Goal: Information Seeking & Learning: Learn about a topic

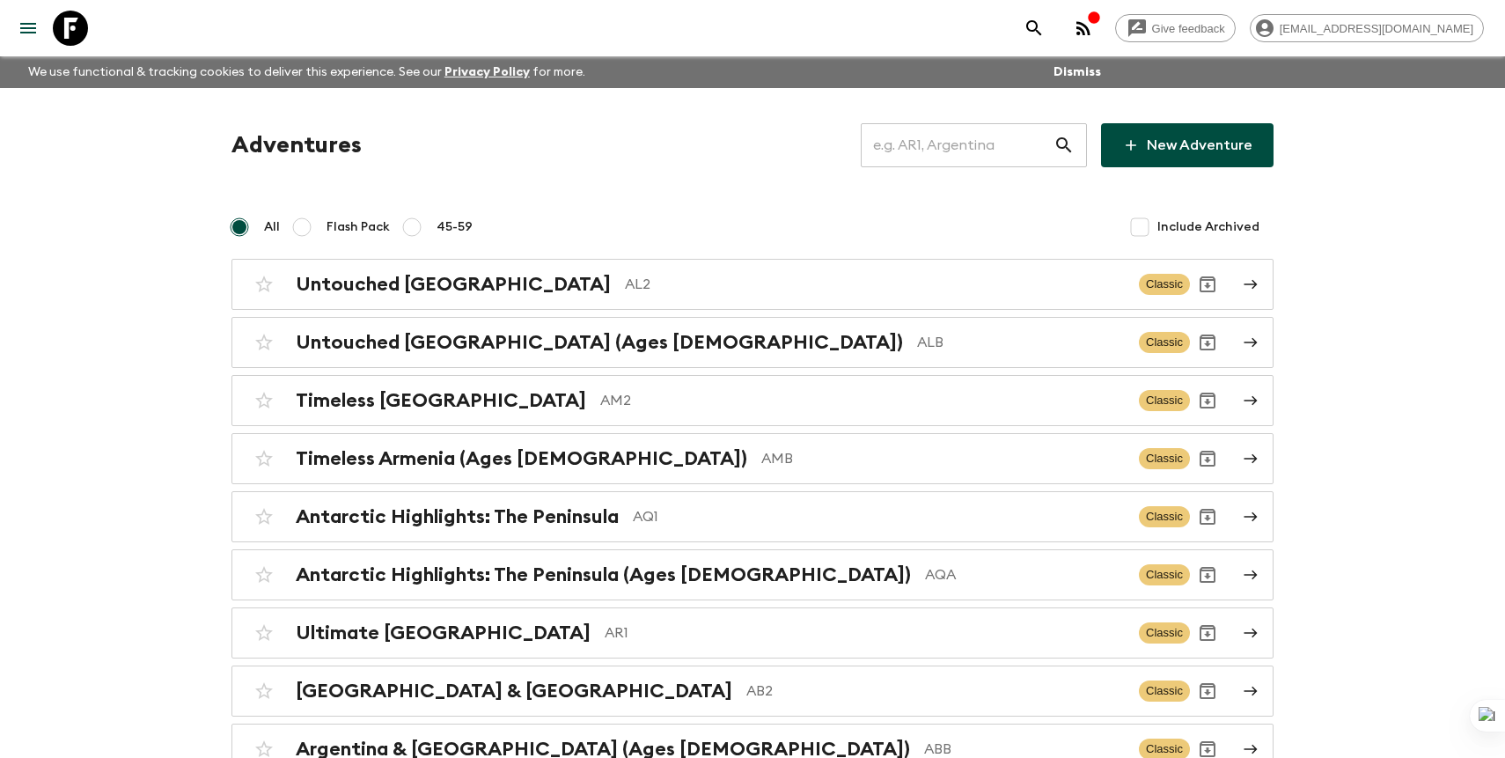
click at [992, 168] on input "text" at bounding box center [957, 145] width 193 height 49
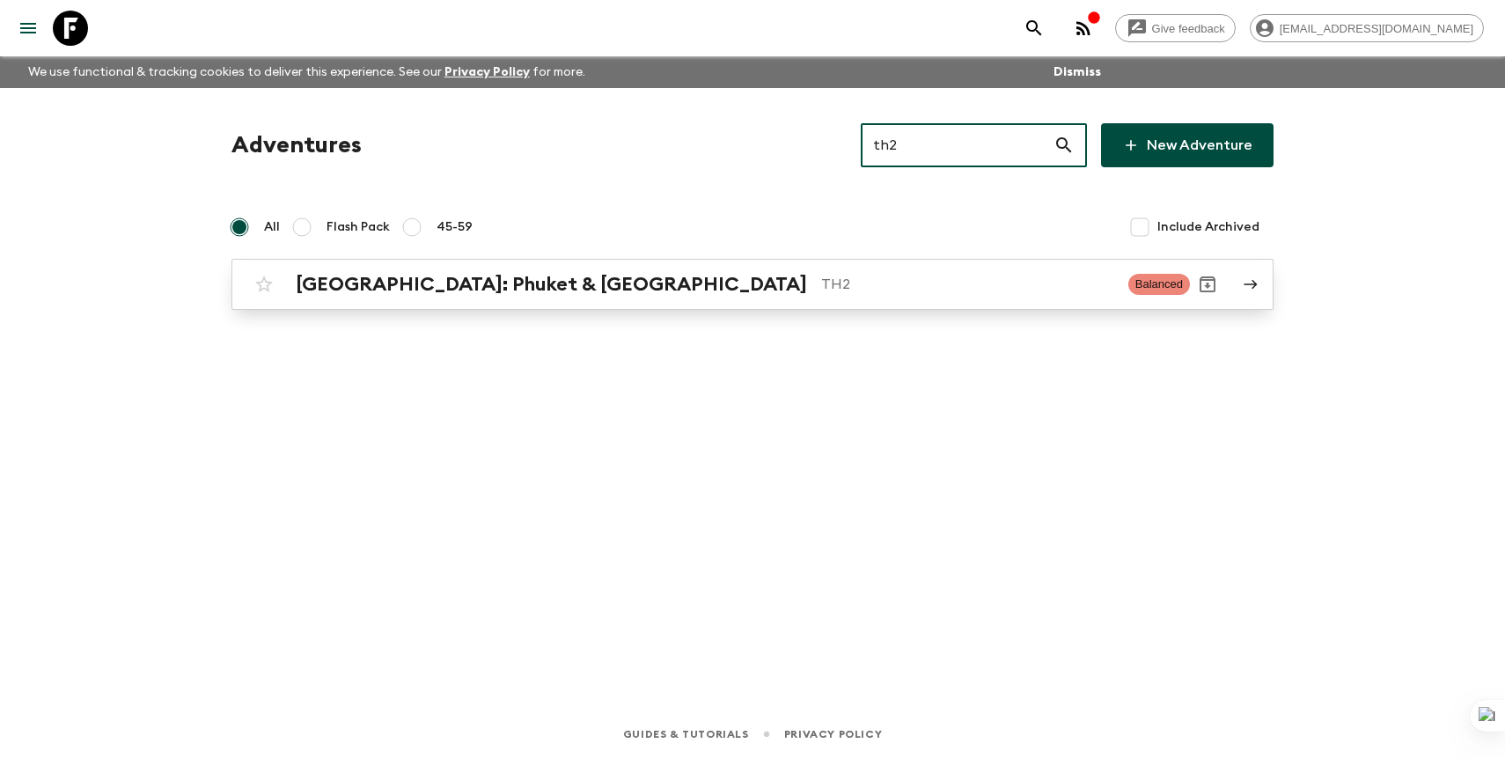
type input "th2"
click at [851, 263] on link "[GEOGRAPHIC_DATA]: Phuket & Andaman Coast TH2 Balanced" at bounding box center [752, 284] width 1042 height 51
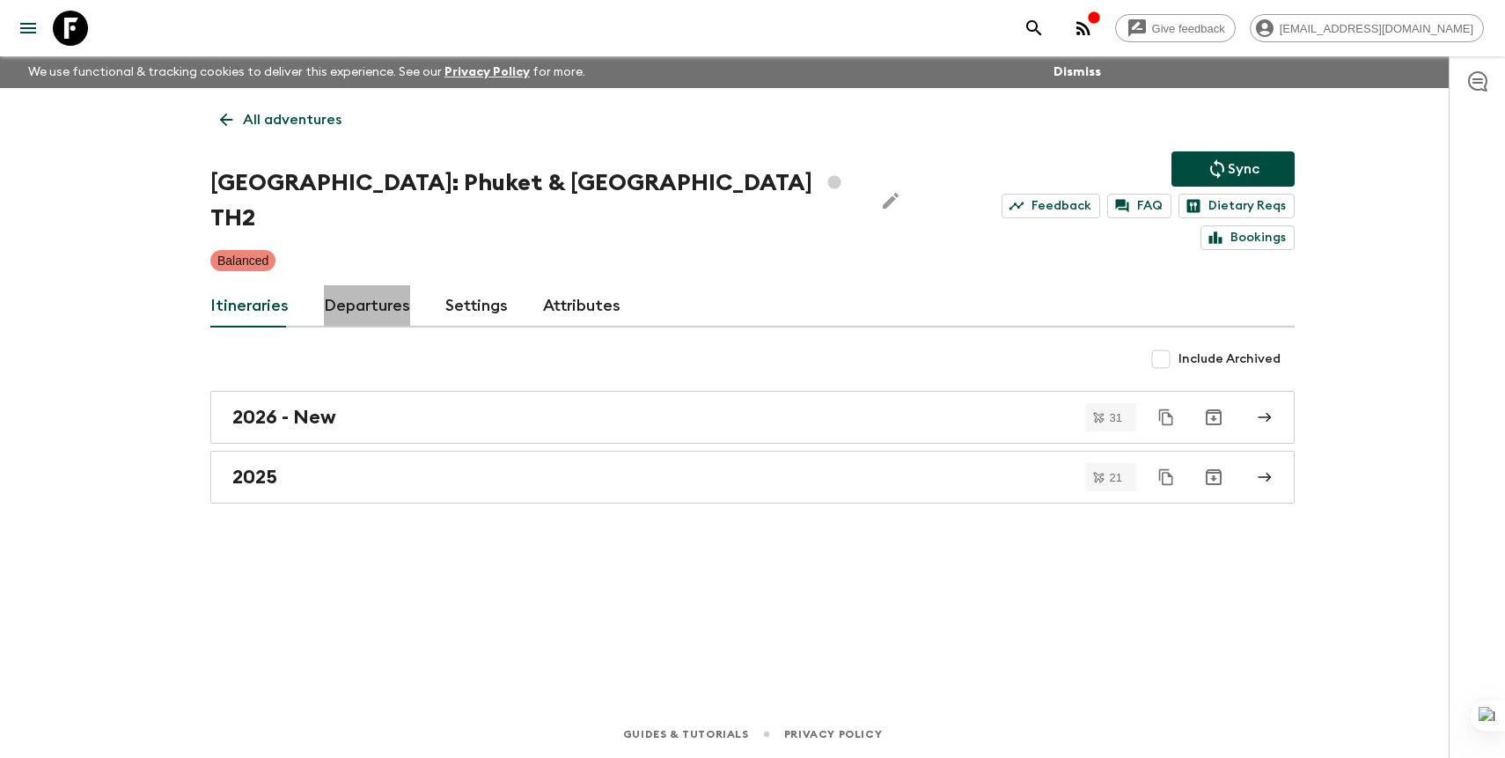
click at [363, 285] on link "Departures" at bounding box center [367, 306] width 86 height 42
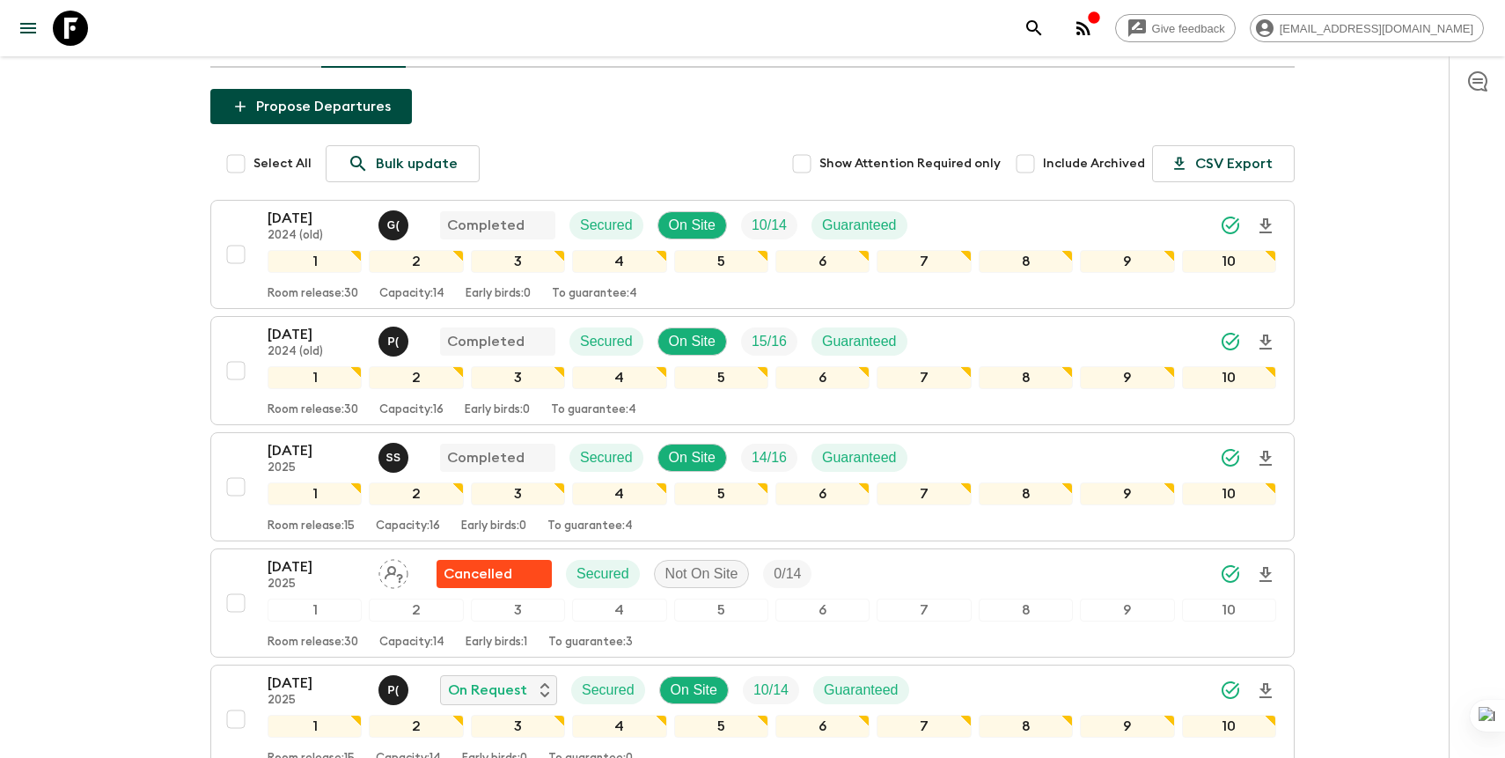
scroll to position [217, 0]
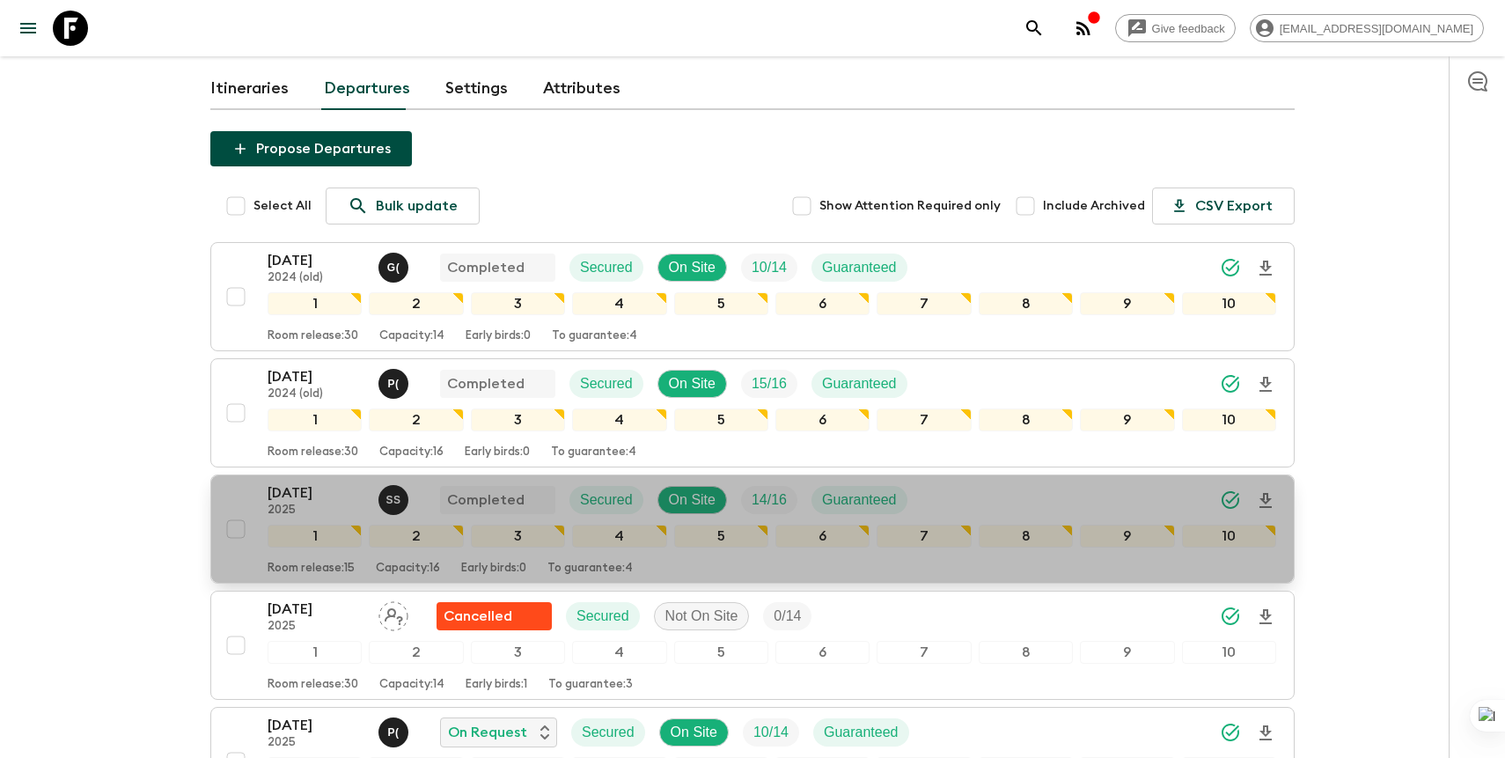
click at [307, 482] on p "[DATE]" at bounding box center [316, 492] width 97 height 21
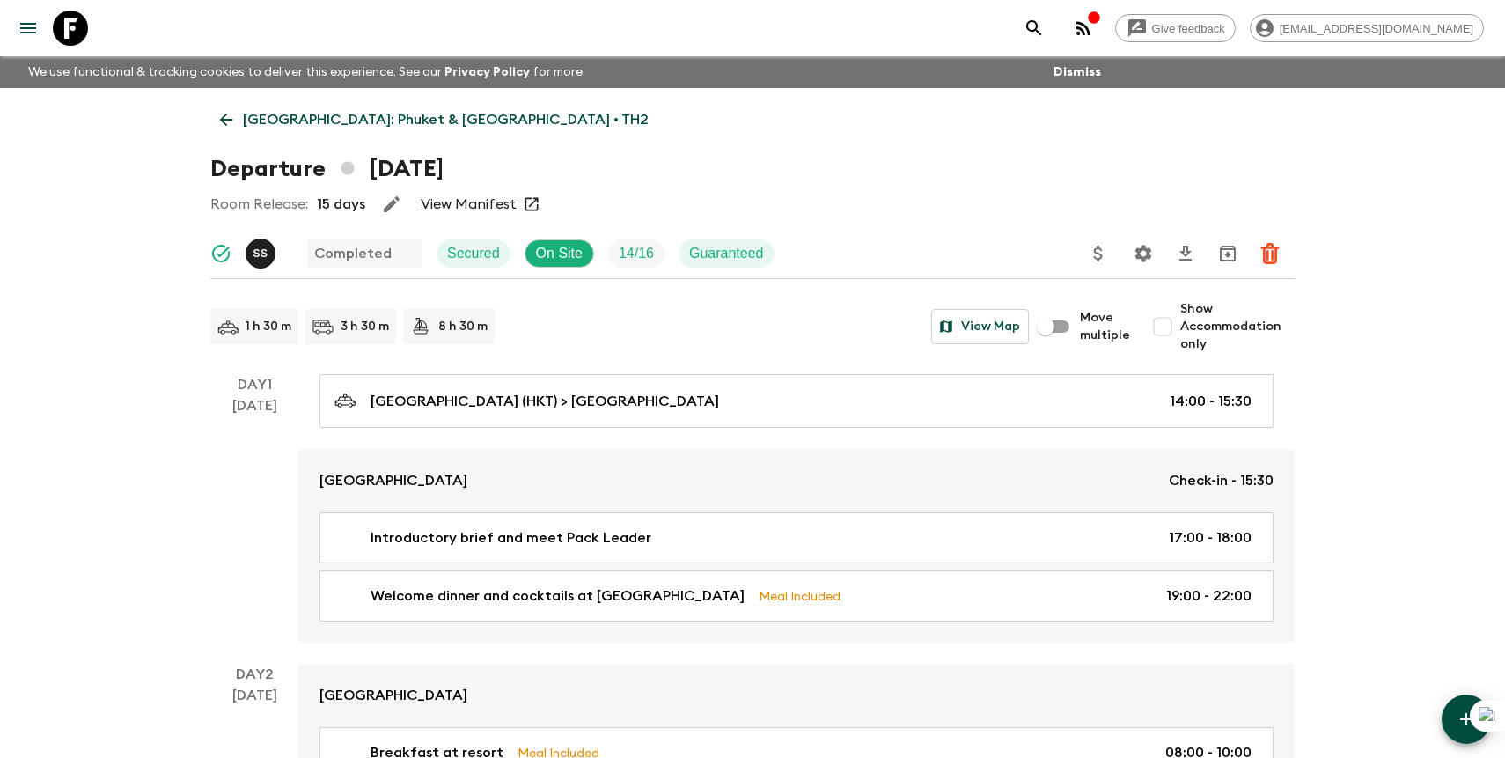
click at [1167, 336] on input "Show Accommodation only" at bounding box center [1162, 326] width 35 height 35
checkbox input "true"
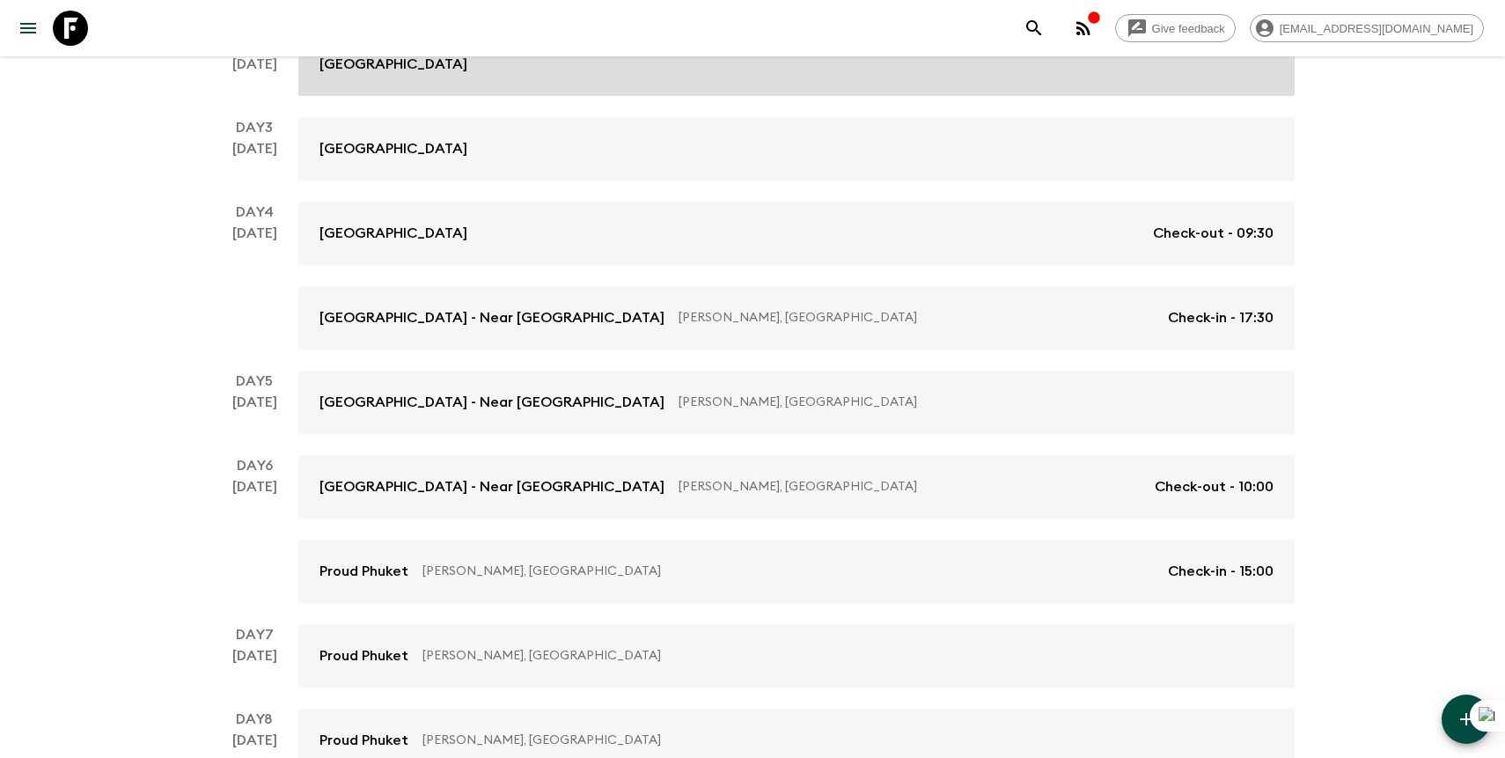
scroll to position [706, 0]
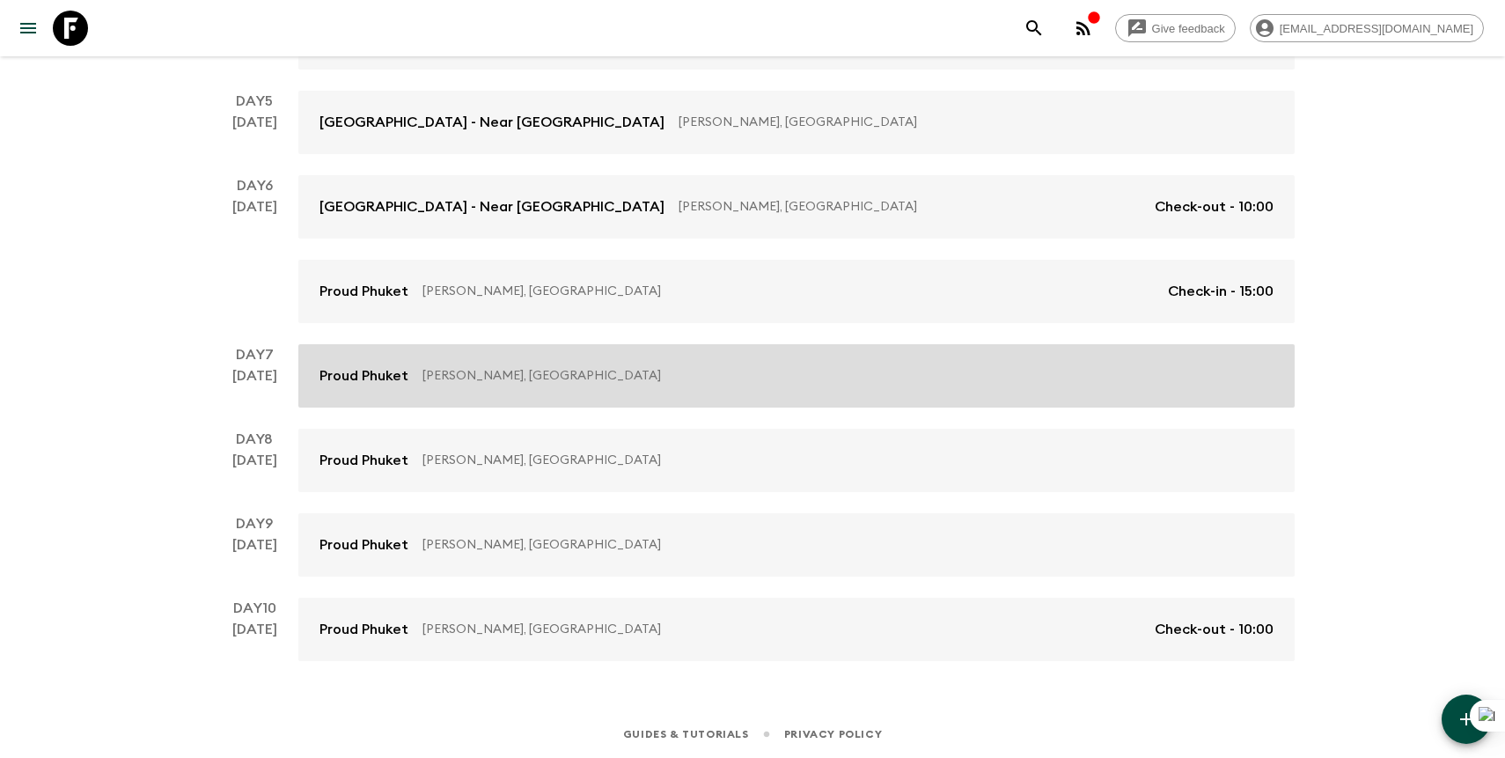
click at [535, 364] on link "Proud [GEOGRAPHIC_DATA][PERSON_NAME], [GEOGRAPHIC_DATA]" at bounding box center [796, 375] width 996 height 63
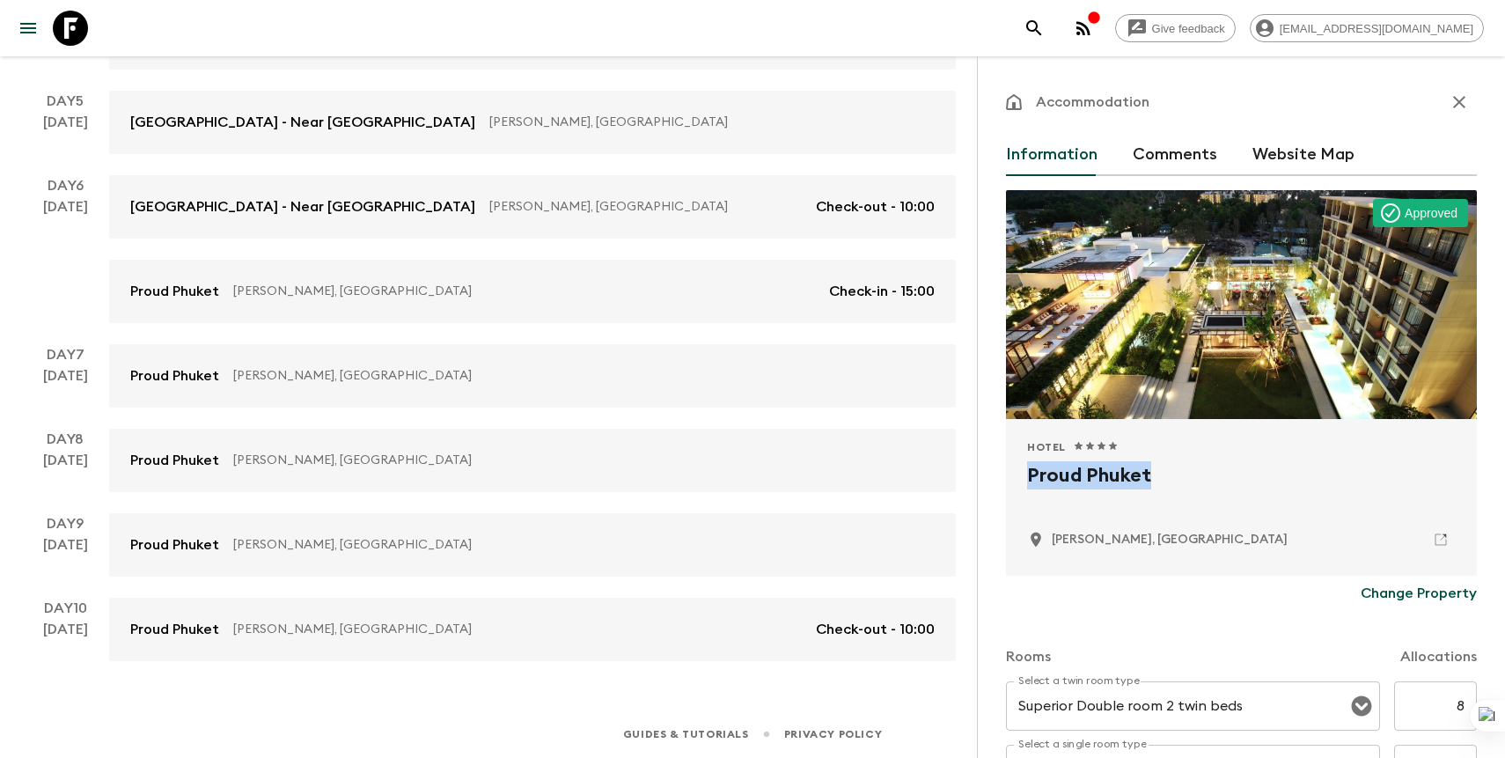
drag, startPoint x: 1159, startPoint y: 471, endPoint x: 1026, endPoint y: 470, distance: 132.9
click at [1026, 470] on div "Hotel 1 Star 2 Stars 3 Stars 4 Stars 5 Stars Proud [GEOGRAPHIC_DATA][PERSON_NAM…" at bounding box center [1241, 497] width 471 height 157
copy h2 "Proud Phuket"
